Goal: Information Seeking & Learning: Find specific fact

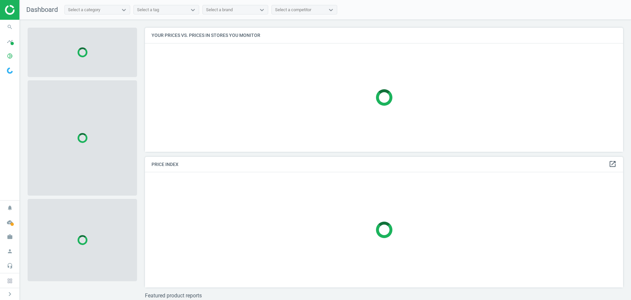
scroll to position [134, 484]
click at [12, 44] on span at bounding box center [12, 43] width 3 height 3
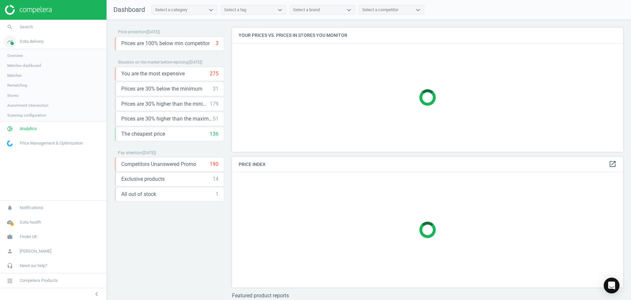
scroll to position [134, 397]
click at [20, 130] on span "Analytics" at bounding box center [28, 129] width 17 height 6
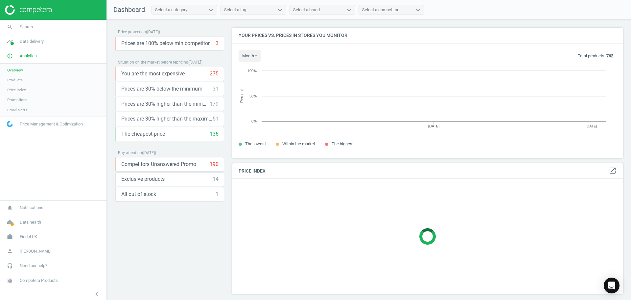
scroll to position [140, 397]
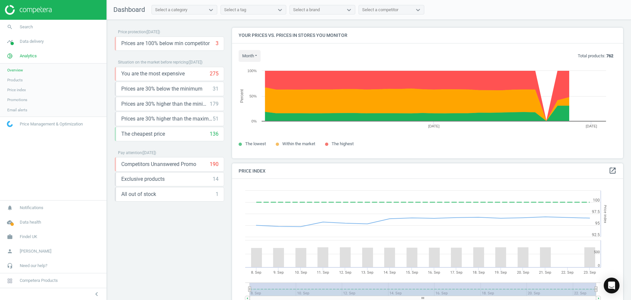
click at [17, 78] on span "Products" at bounding box center [14, 79] width 15 height 5
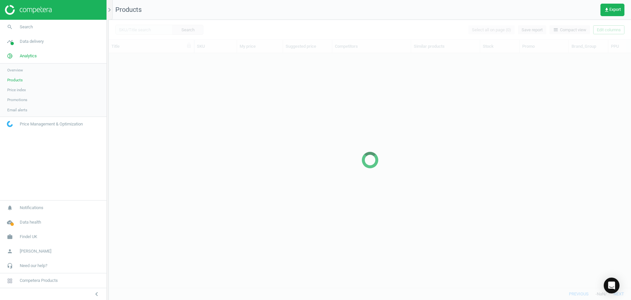
scroll to position [224, 518]
click at [34, 44] on span "Data delivery" at bounding box center [32, 41] width 24 height 6
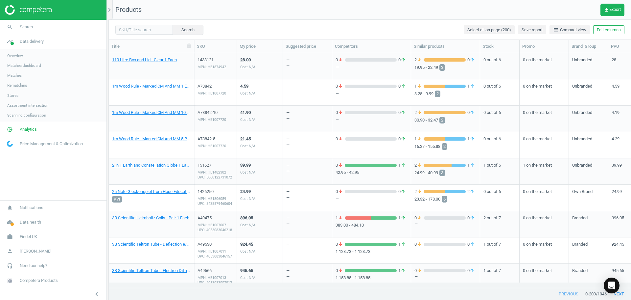
click at [29, 105] on span "Assortment intersection" at bounding box center [27, 105] width 41 height 5
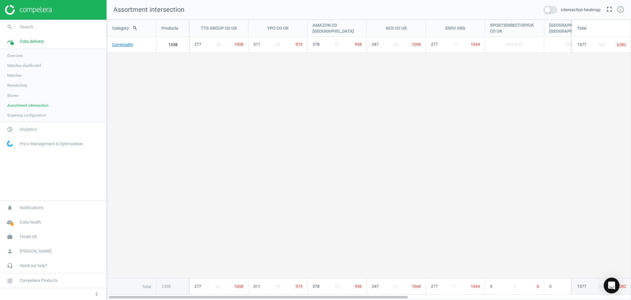
scroll to position [290, 535]
drag, startPoint x: 250, startPoint y: 297, endPoint x: 122, endPoint y: 258, distance: 133.6
click at [140, 278] on div "Category search Products TTS GROUP CO [GEOGRAPHIC_DATA] YPO CO [GEOGRAPHIC_DATA…" at bounding box center [369, 160] width 524 height 280
click at [137, 44] on link "Commodity" at bounding box center [131, 44] width 49 height 16
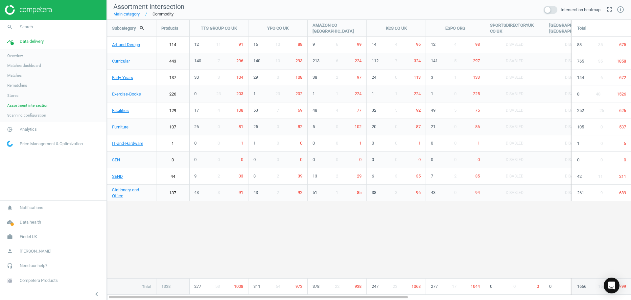
scroll to position [290, 535]
click at [152, 77] on link "Early-Years" at bounding box center [131, 77] width 49 height 16
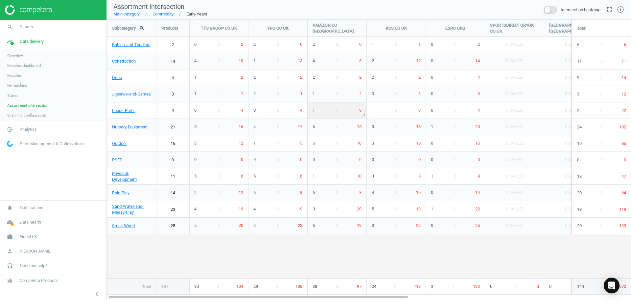
scroll to position [290, 535]
click at [162, 16] on link "Commodity" at bounding box center [157, 14] width 34 height 6
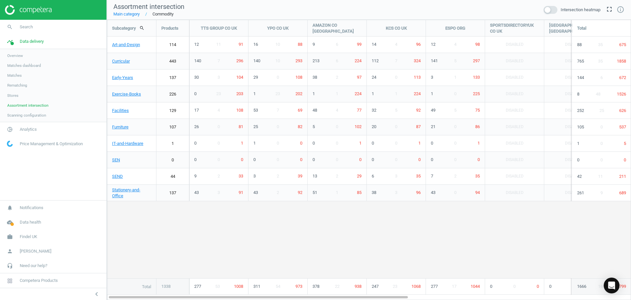
scroll to position [290, 535]
click at [148, 78] on link "Early-Years" at bounding box center [131, 77] width 49 height 16
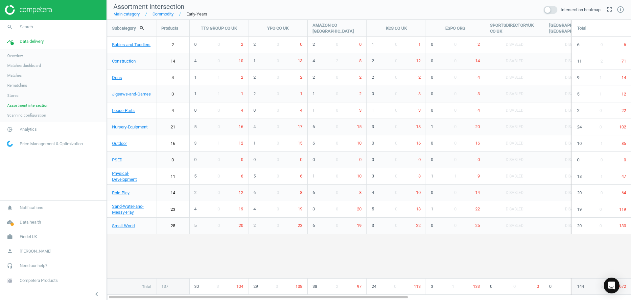
scroll to position [290, 535]
drag, startPoint x: 219, startPoint y: 298, endPoint x: 121, endPoint y: 306, distance: 98.0
click at [121, 299] on html "Group 2 Created with Sketch. ic/cloud_download/grey600 Created with Sketch. gra…" at bounding box center [315, 150] width 631 height 300
click at [161, 15] on link "Commodity" at bounding box center [157, 14] width 34 height 6
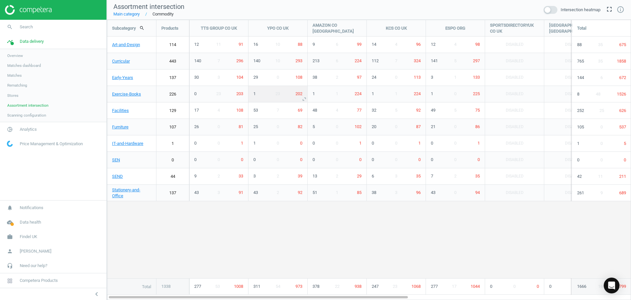
scroll to position [290, 535]
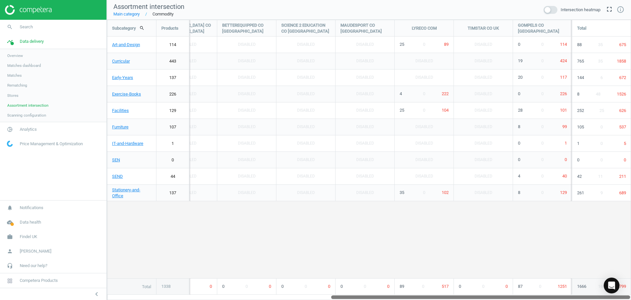
drag, startPoint x: 332, startPoint y: 297, endPoint x: 601, endPoint y: 295, distance: 269.0
click at [601, 295] on div at bounding box center [480, 297] width 299 height 6
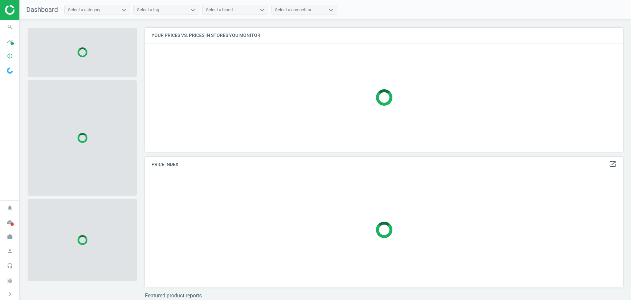
scroll to position [134, 484]
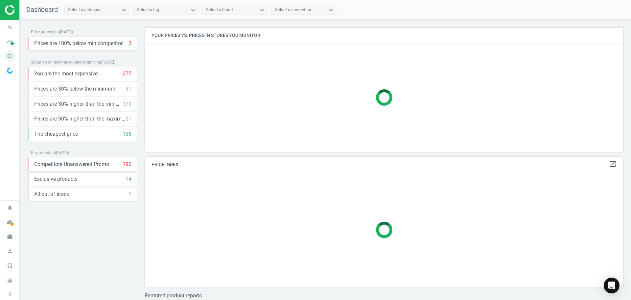
click at [13, 56] on icon "pie_chart_outlined" at bounding box center [10, 56] width 12 height 12
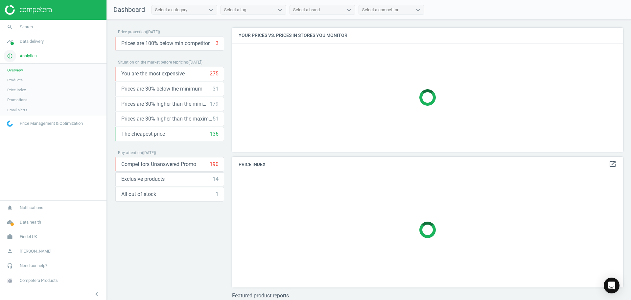
scroll to position [134, 397]
click at [25, 44] on span "Data delivery" at bounding box center [32, 41] width 24 height 6
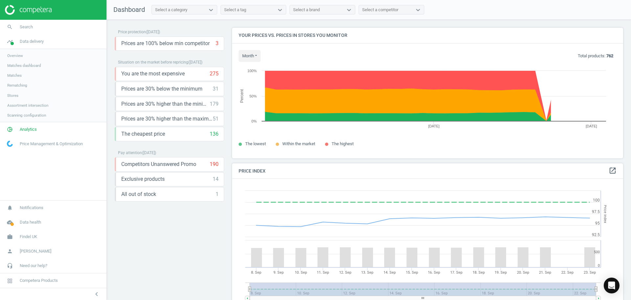
scroll to position [161, 397]
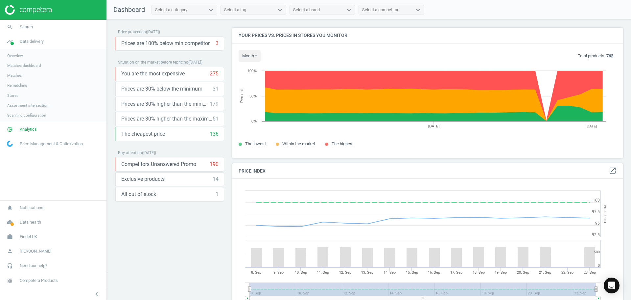
click at [24, 104] on span "Assortment intersection" at bounding box center [27, 105] width 41 height 5
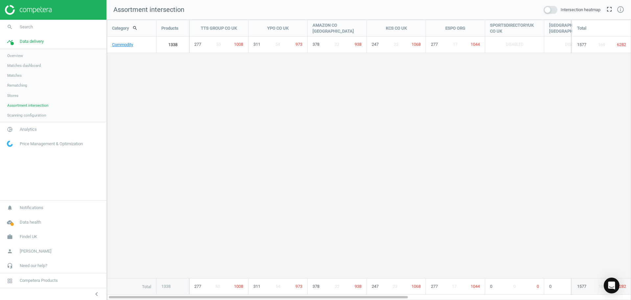
scroll to position [290, 535]
click at [623, 10] on icon "info_outline" at bounding box center [621, 10] width 8 height 8
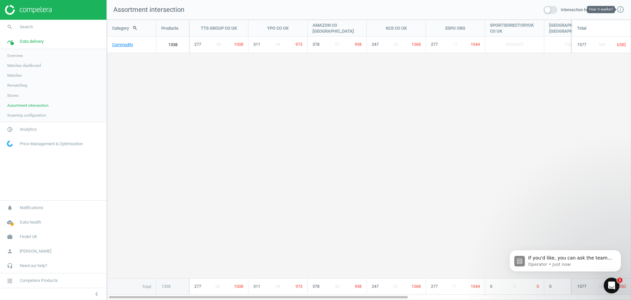
scroll to position [0, 0]
click at [311, 105] on div "Category search Products TTS GROUP CO UK YPO CO UK AMAZON CO UK KCS CO UK ESPO …" at bounding box center [369, 157] width 524 height 274
click at [620, 9] on icon "info_outline" at bounding box center [621, 10] width 8 height 8
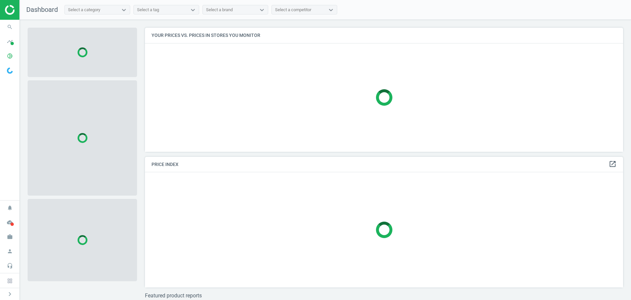
scroll to position [134, 484]
click at [14, 43] on icon "timeline" at bounding box center [10, 41] width 12 height 12
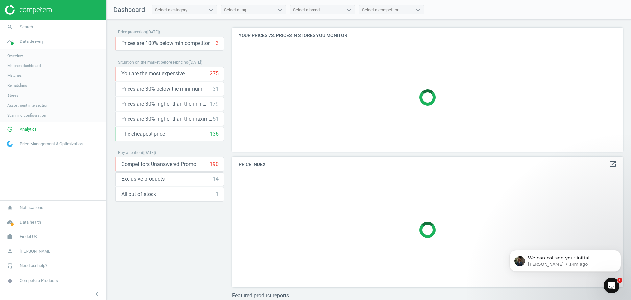
scroll to position [0, 0]
click at [26, 129] on span "Analytics" at bounding box center [28, 129] width 17 height 6
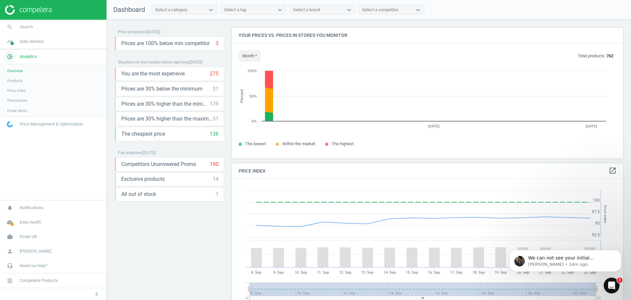
scroll to position [161, 397]
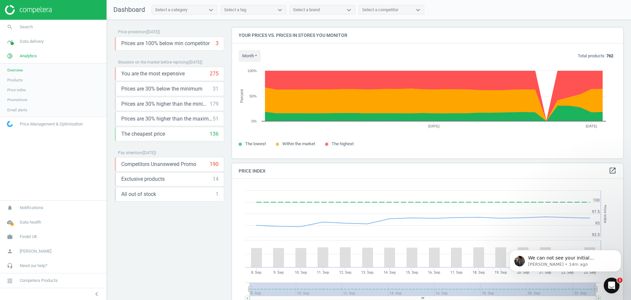
click at [16, 78] on span "Products" at bounding box center [14, 79] width 15 height 5
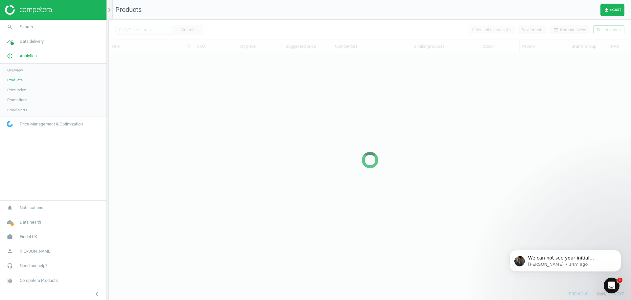
scroll to position [224, 518]
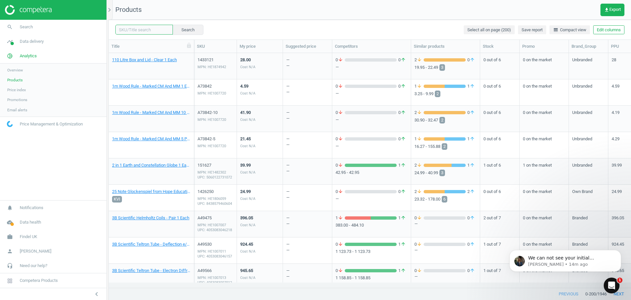
click at [133, 31] on input "text" at bounding box center [144, 30] width 58 height 10
paste input "1424768"
type input "1424768"
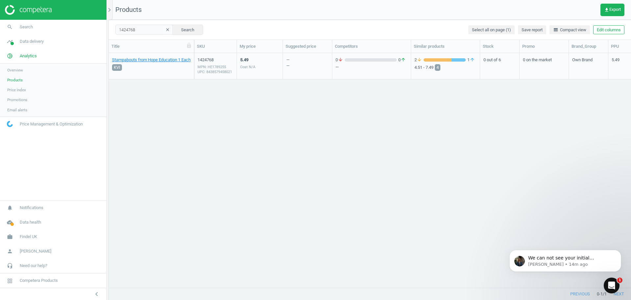
click at [261, 67] on div "5.49 Cost N/A" at bounding box center [259, 66] width 39 height 25
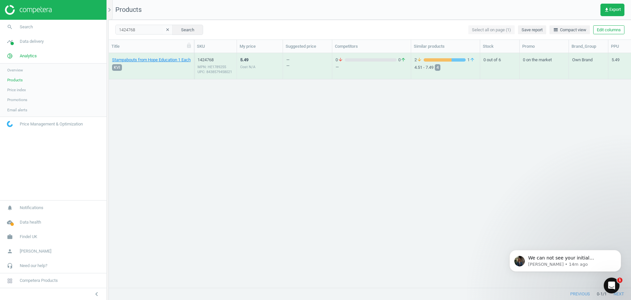
click at [261, 66] on div "5.49 Cost N/A" at bounding box center [259, 66] width 39 height 25
click at [231, 68] on div "MPN: HE1789255 UPC: 8438579458021" at bounding box center [216, 69] width 36 height 10
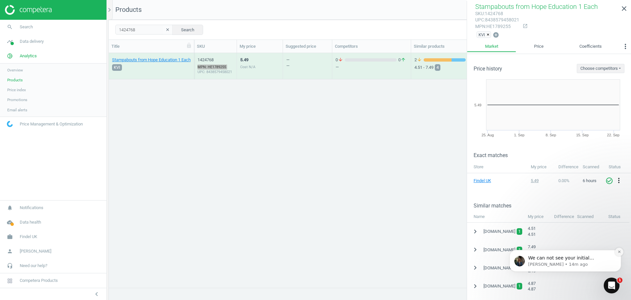
click at [621, 251] on button "Dismiss notification" at bounding box center [619, 251] width 9 height 9
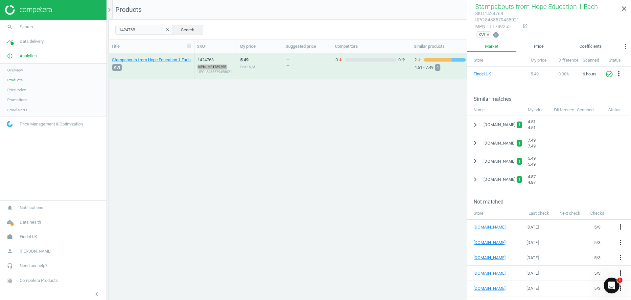
scroll to position [112, 0]
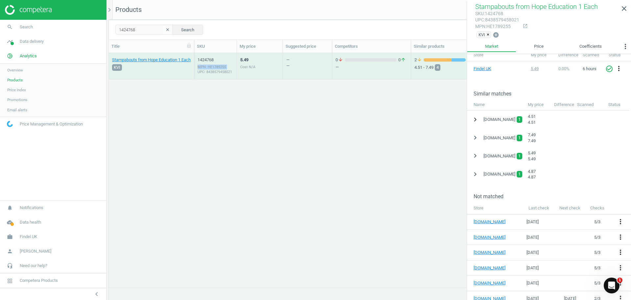
click at [474, 120] on icon "chevron_right" at bounding box center [476, 119] width 8 height 8
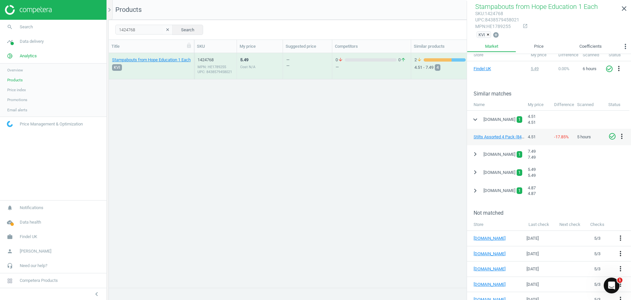
drag, startPoint x: 260, startPoint y: 156, endPoint x: 412, endPoint y: 158, distance: 151.9
click at [412, 158] on div "Stampabouts from Hope Education 1 Each KVI 1424768 MPN: HE1789255 UPC: 84385794…" at bounding box center [370, 167] width 522 height 229
